Goal: Information Seeking & Learning: Learn about a topic

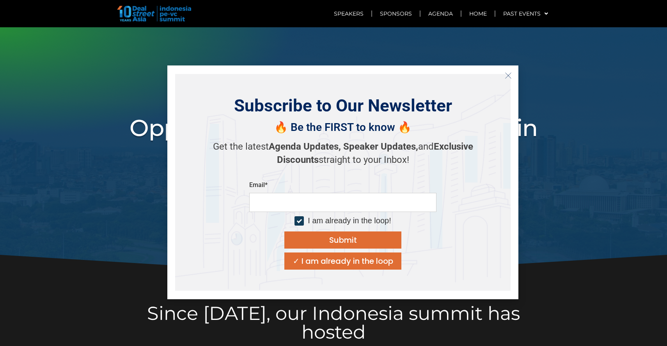
click at [349, 264] on div "✓ I am already in the loop" at bounding box center [343, 261] width 100 height 8
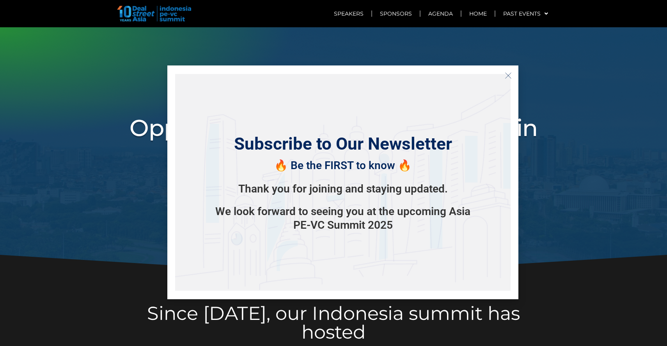
click at [509, 73] on icon "Close" at bounding box center [507, 75] width 7 height 7
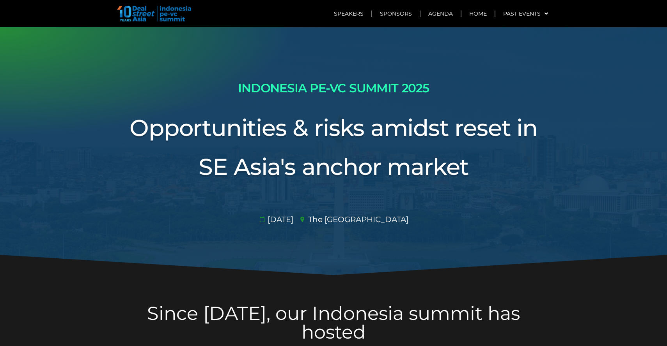
click at [542, 212] on div "[DATE]​ The [GEOGRAPHIC_DATA]​" at bounding box center [333, 211] width 437 height 27
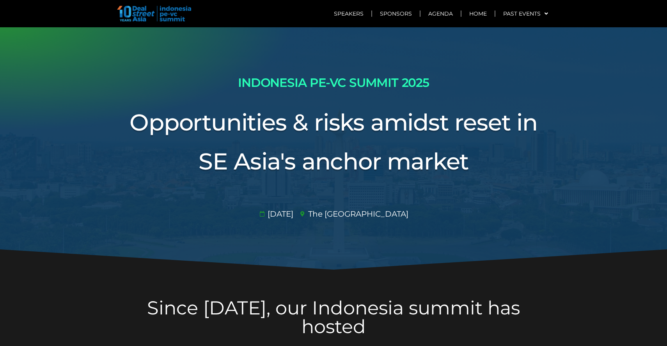
scroll to position [6, 0]
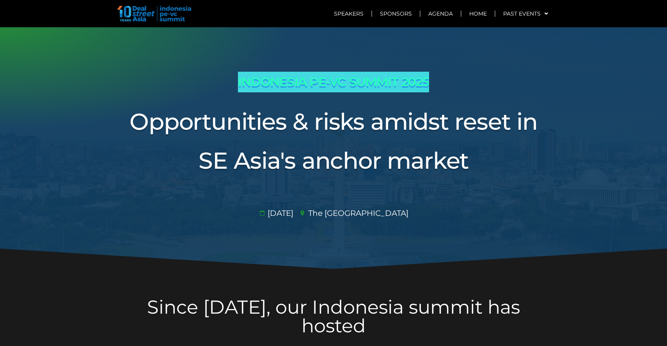
drag, startPoint x: 439, startPoint y: 80, endPoint x: 238, endPoint y: 81, distance: 200.8
click at [238, 81] on h2 "INDONESIA PE-VC SUMMIT 2025" at bounding box center [333, 82] width 437 height 21
copy h2 "INDONESIA PE-VC SUMMIT 2025"
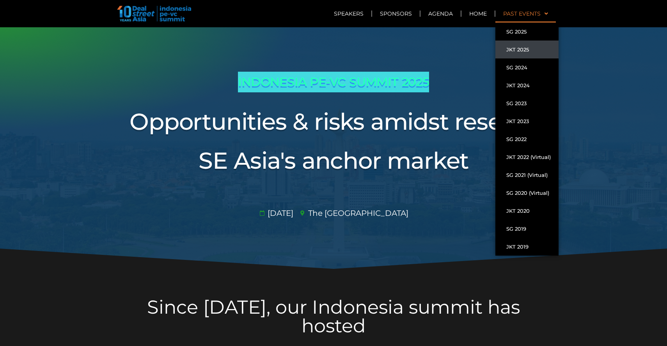
click at [535, 12] on link "Past Events" at bounding box center [525, 14] width 60 height 18
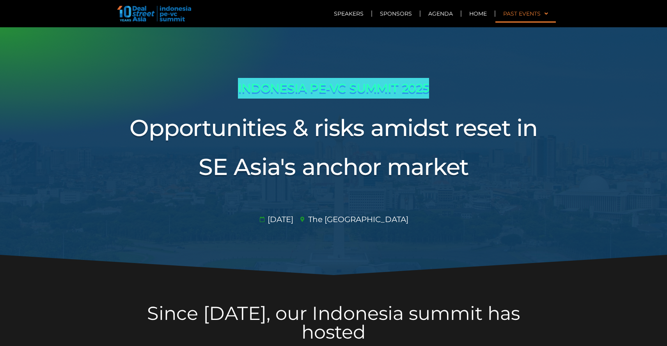
click at [535, 12] on link "Past Events" at bounding box center [525, 14] width 60 height 18
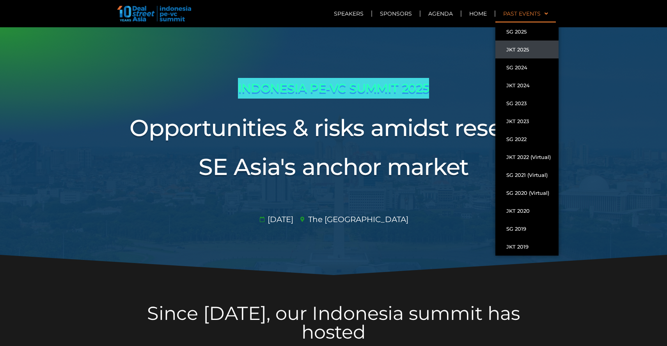
click at [517, 47] on link "JKT 2025" at bounding box center [526, 50] width 63 height 18
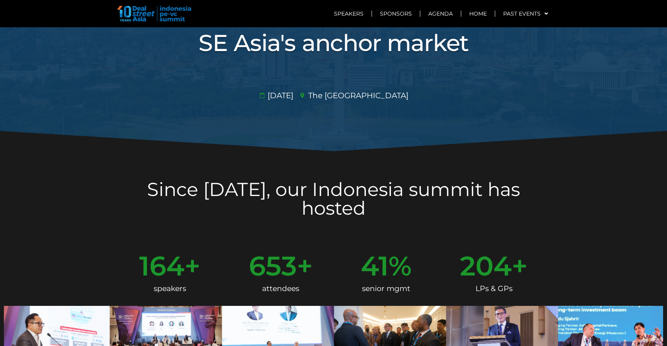
scroll to position [216, 0]
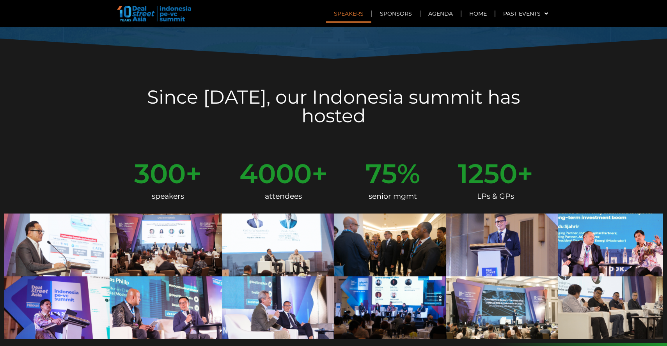
click at [356, 14] on link "Speakers" at bounding box center [348, 14] width 45 height 18
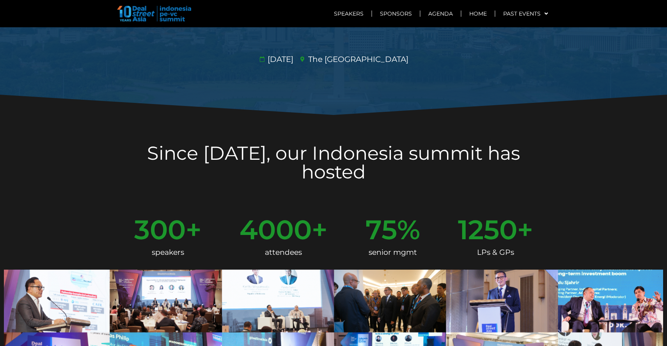
scroll to position [0, 0]
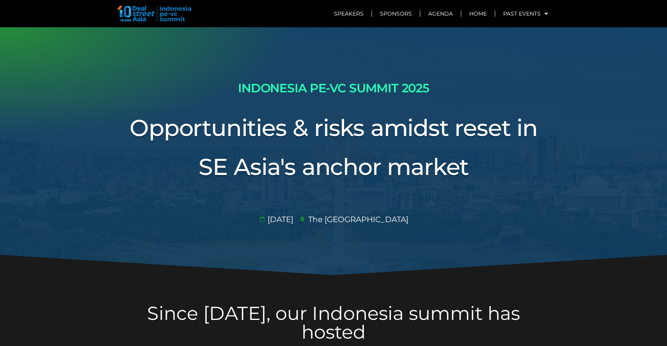
click at [169, 12] on img at bounding box center [154, 14] width 74 height 16
click at [407, 13] on link "Sponsors" at bounding box center [396, 14] width 48 height 18
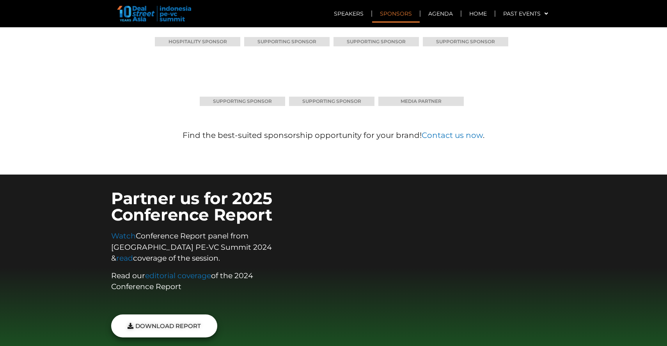
scroll to position [5207, 0]
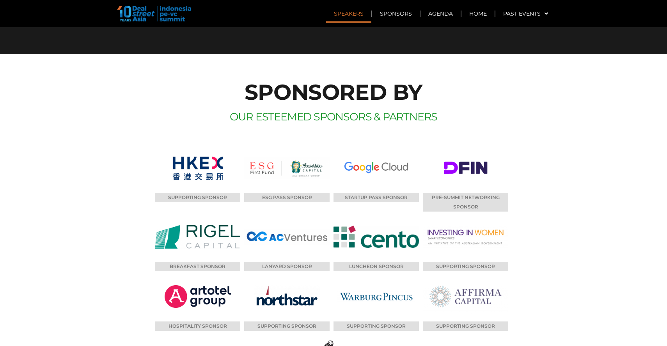
click at [363, 14] on link "Speakers" at bounding box center [348, 14] width 45 height 18
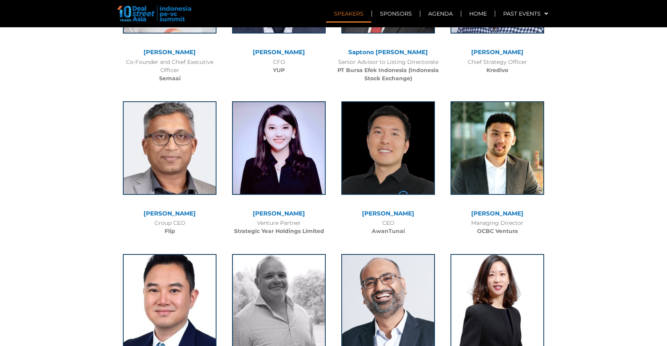
scroll to position [1629, 0]
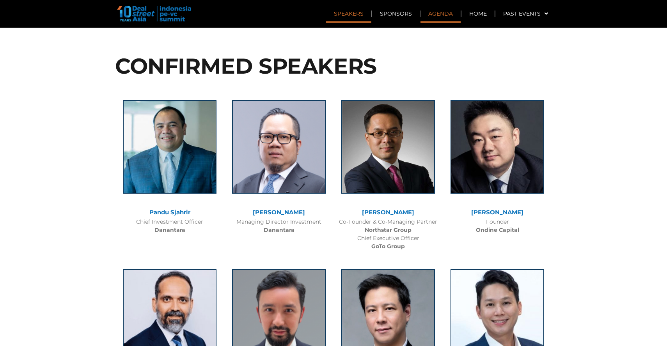
click at [442, 9] on link "Agenda" at bounding box center [440, 14] width 40 height 18
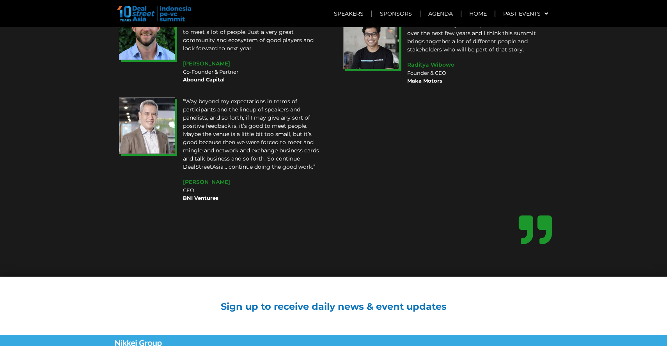
scroll to position [7029, 0]
